Goal: Task Accomplishment & Management: Manage account settings

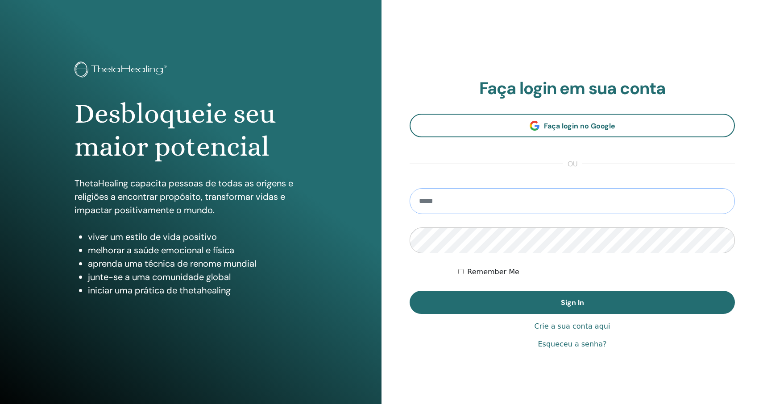
type input "**********"
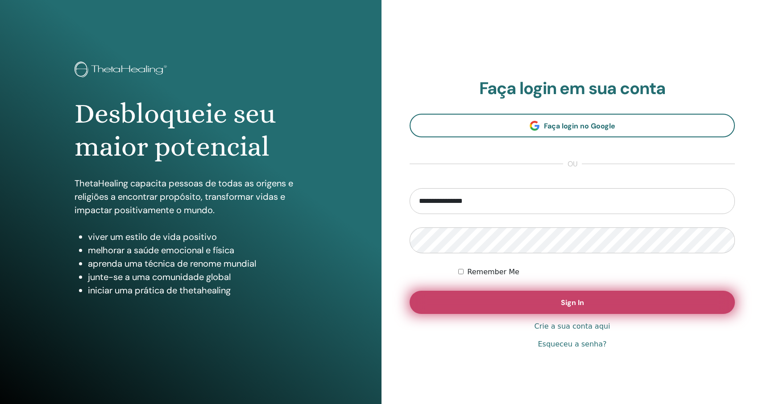
click at [522, 306] on button "Sign In" at bounding box center [572, 302] width 325 height 23
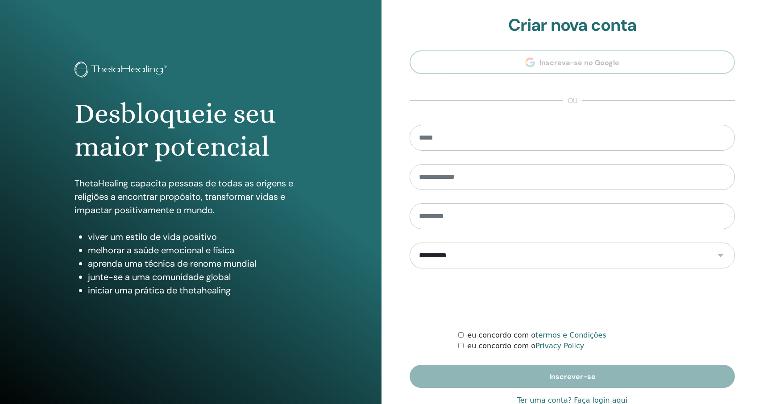
click at [749, 325] on div "**********" at bounding box center [571, 214] width 381 height 428
click at [738, 332] on div "**********" at bounding box center [571, 214] width 381 height 428
click at [442, 351] on form "**********" at bounding box center [572, 256] width 325 height 263
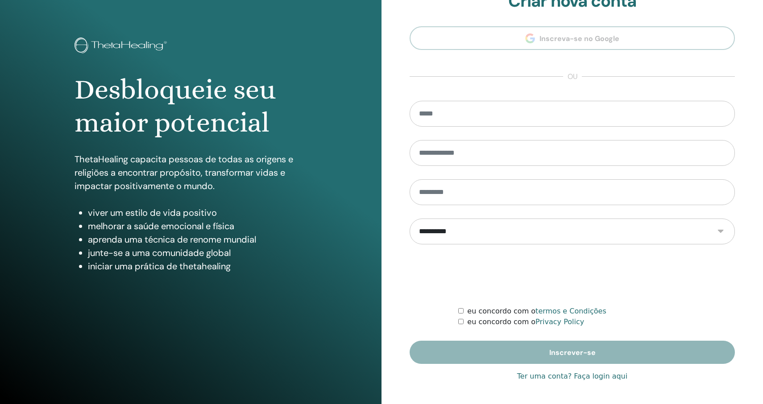
scroll to position [24, 0]
click at [557, 375] on link "Ter uma conta? Faça login aqui" at bounding box center [572, 376] width 110 height 11
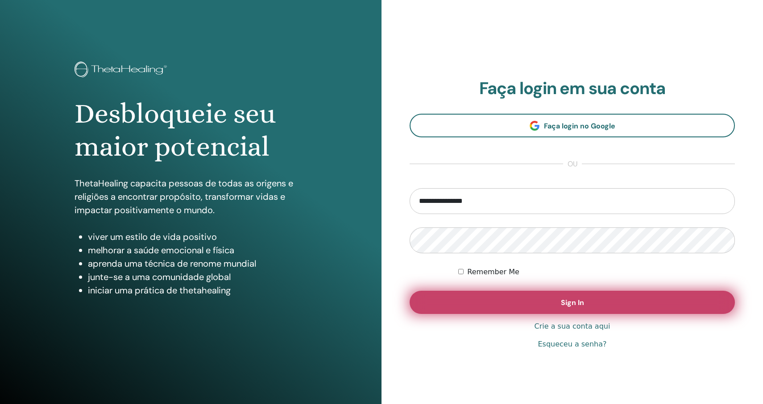
click at [585, 310] on button "Sign In" at bounding box center [572, 302] width 325 height 23
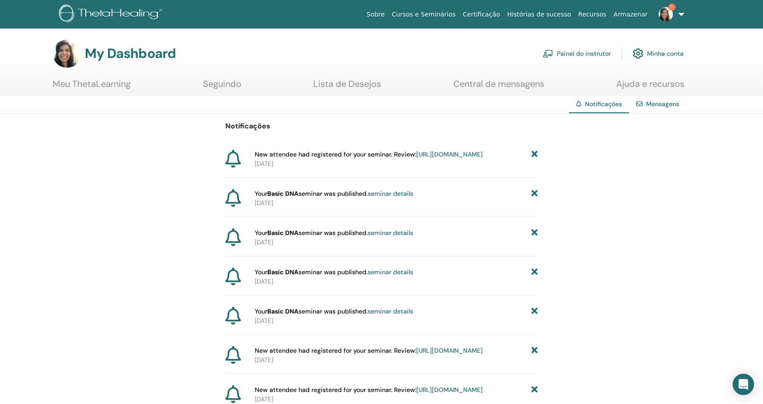
click at [604, 53] on link "Painel do instrutor" at bounding box center [577, 54] width 68 height 20
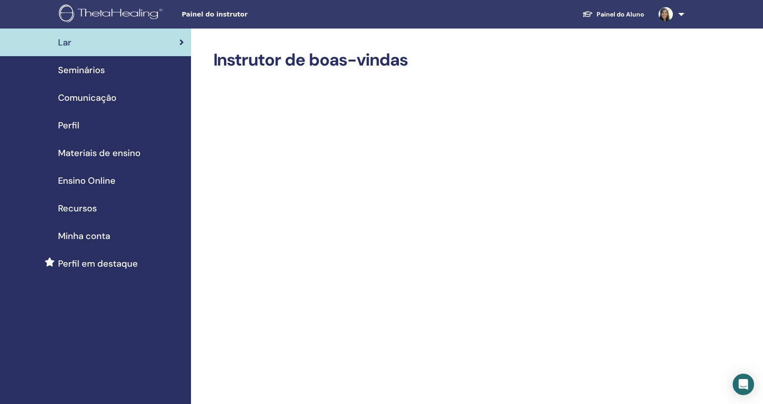
click at [78, 71] on span "Seminários" at bounding box center [81, 69] width 47 height 13
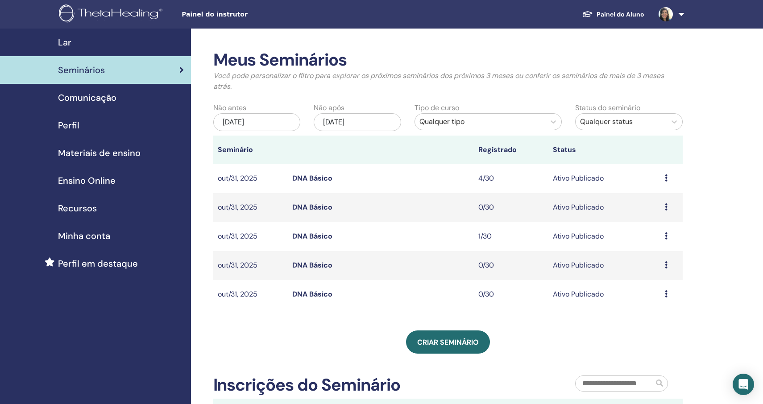
click at [667, 234] on icon at bounding box center [666, 235] width 3 height 7
click at [665, 242] on link "Visualizar" at bounding box center [650, 240] width 32 height 9
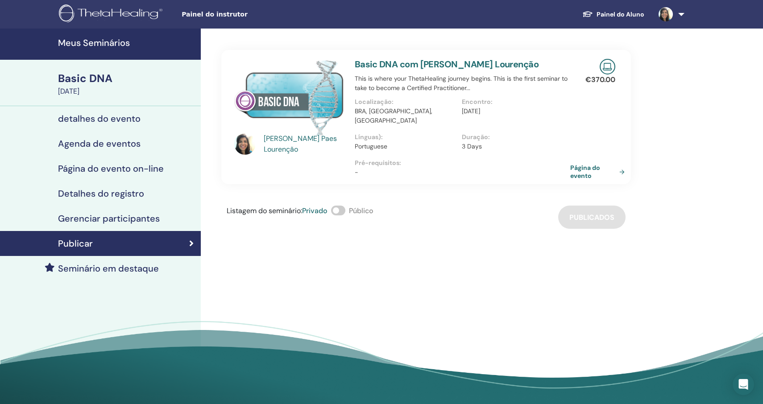
click at [622, 164] on link "Página do evento" at bounding box center [599, 172] width 58 height 16
click at [107, 44] on h4 "Meus Seminários" at bounding box center [126, 42] width 137 height 11
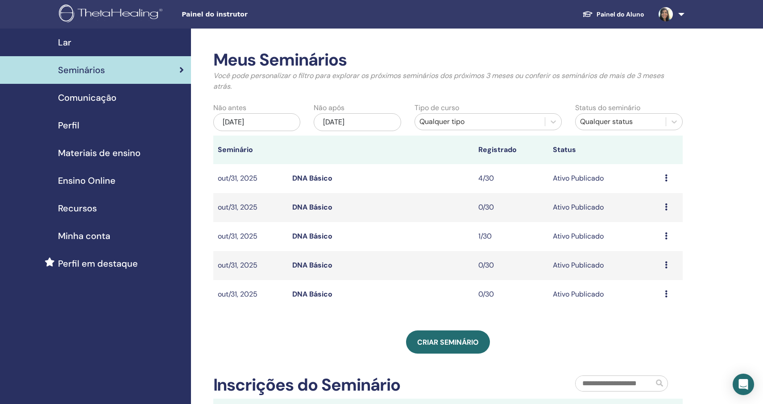
click at [665, 177] on icon at bounding box center [666, 177] width 3 height 7
click at [710, 173] on div "Meus Seminários Você pode personalizar o filtro para explorar os próximos semin…" at bounding box center [477, 358] width 572 height 658
click at [666, 237] on icon at bounding box center [666, 235] width 3 height 7
click at [661, 243] on link "Visualizar" at bounding box center [649, 243] width 32 height 9
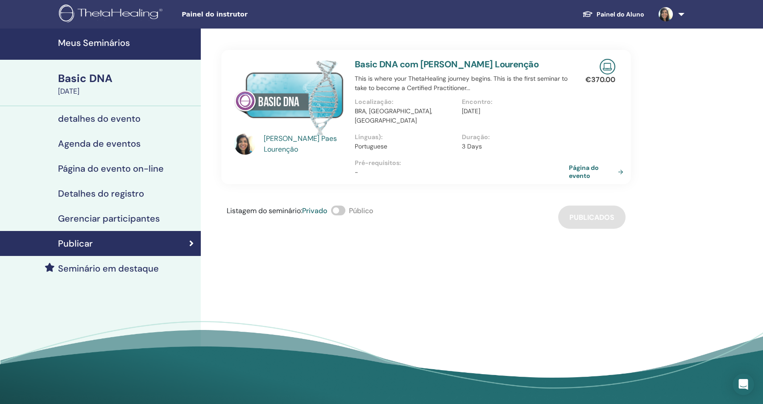
click at [125, 118] on h4 "detalhes do evento" at bounding box center [99, 118] width 83 height 11
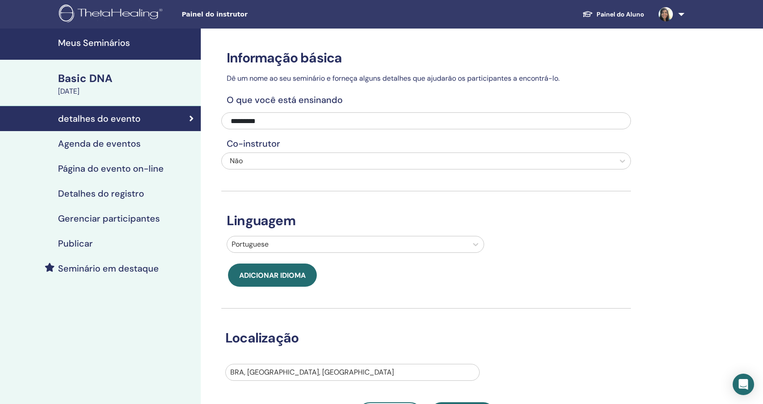
click at [118, 151] on link "Agenda de eventos" at bounding box center [100, 143] width 201 height 25
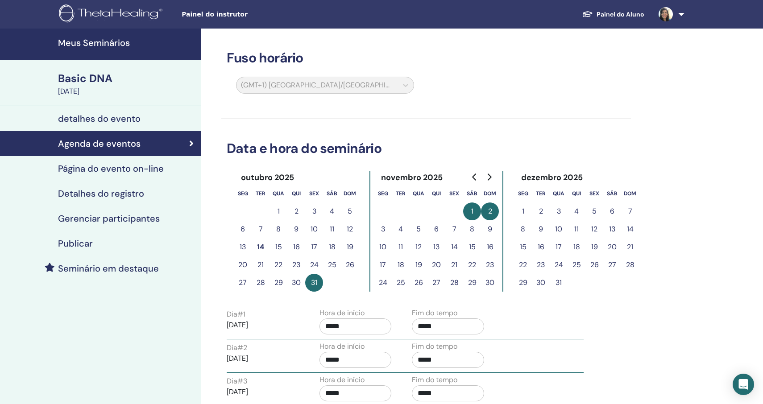
click at [101, 88] on div "October 31, 2025" at bounding box center [126, 91] width 137 height 11
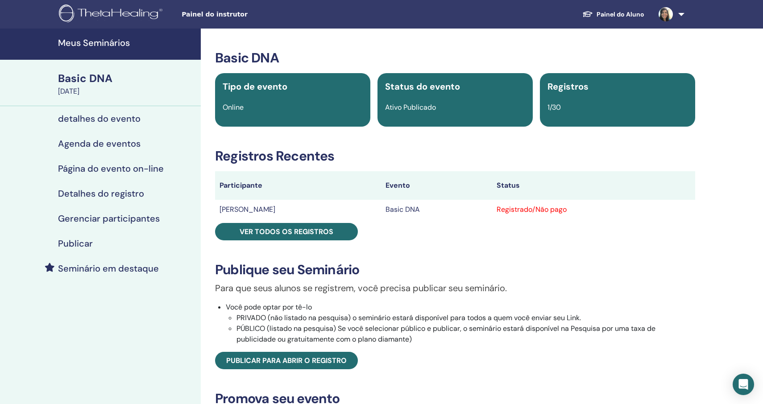
click at [112, 46] on h4 "Meus Seminários" at bounding box center [126, 42] width 137 height 11
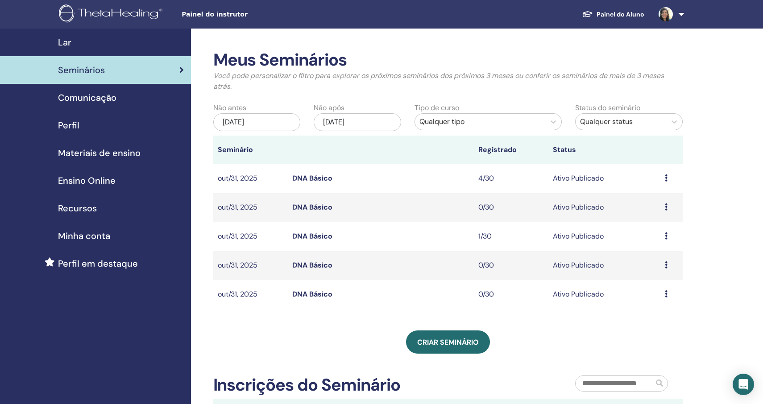
click at [91, 63] on span "Seminários" at bounding box center [81, 69] width 47 height 13
